Goal: Information Seeking & Learning: Learn about a topic

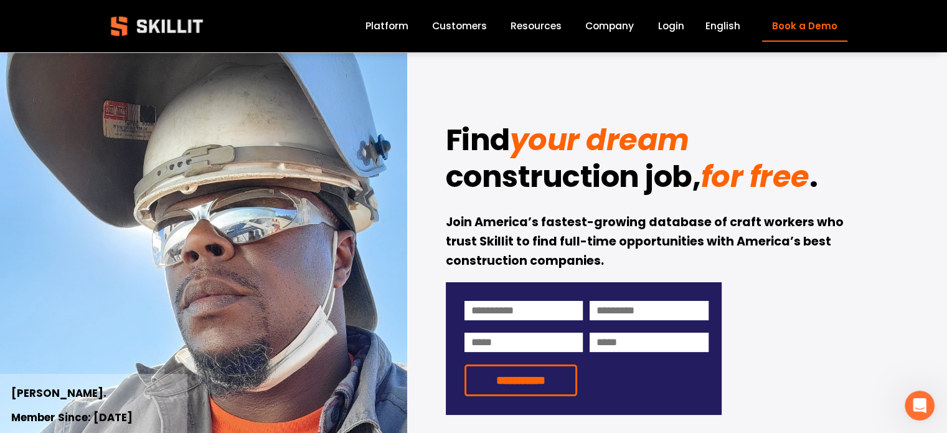
click at [401, 35] on div at bounding box center [473, 252] width 947 height 505
click at [402, 28] on link "Platform" at bounding box center [387, 26] width 43 height 17
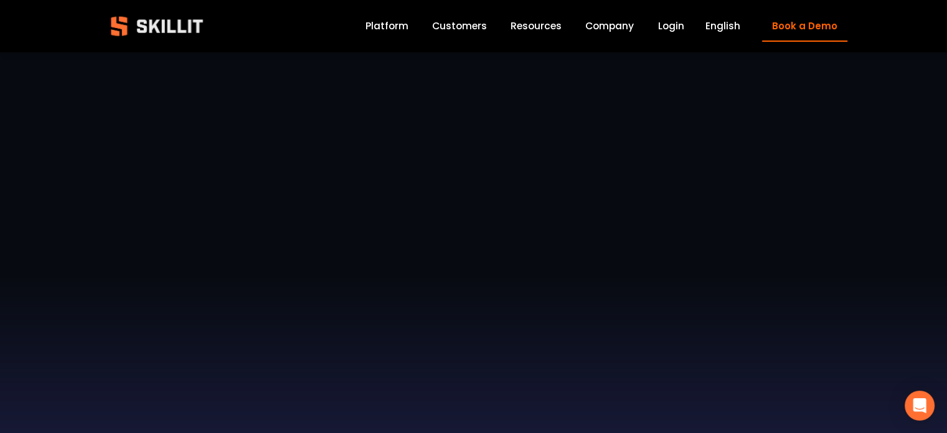
scroll to position [561, 0]
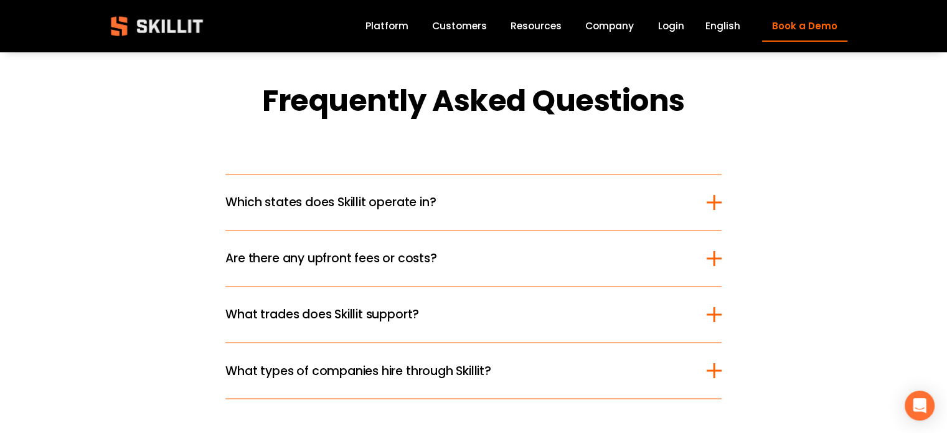
scroll to position [2056, 0]
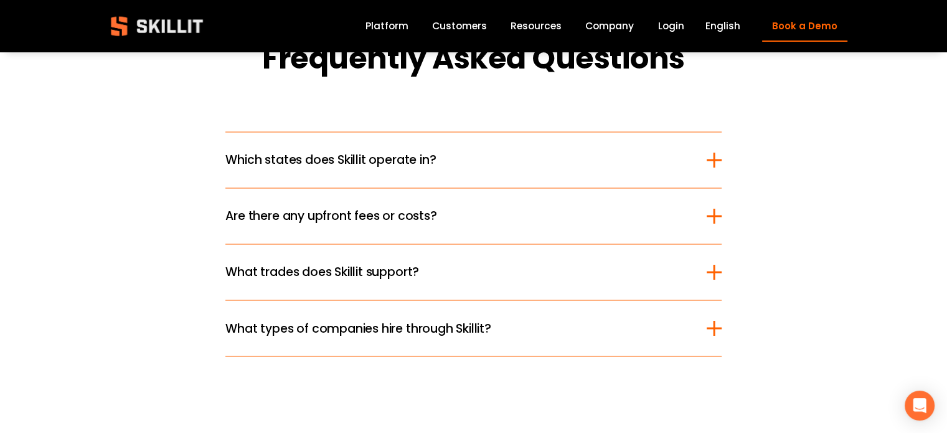
click at [541, 185] on button "Which states does Skillit operate in?" at bounding box center [473, 159] width 496 height 55
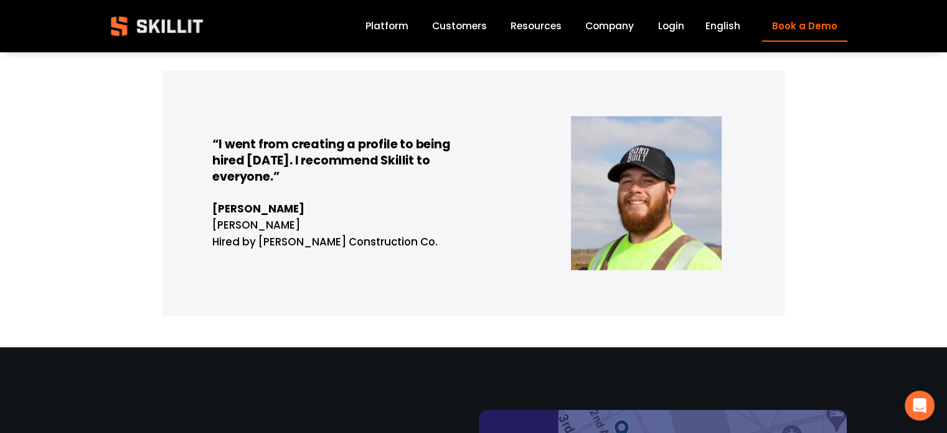
scroll to position [2928, 0]
